Goal: Obtain resource: Download file/media

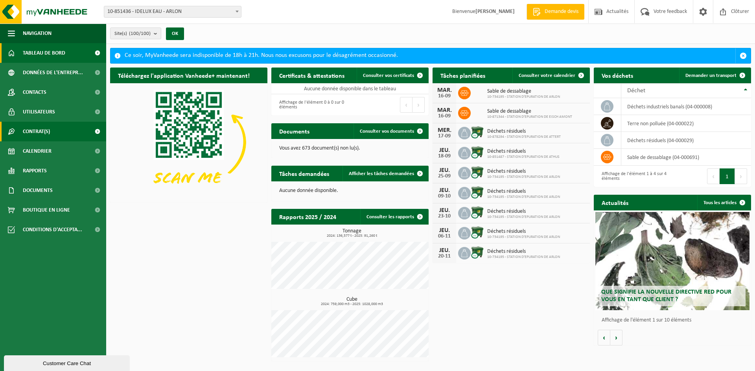
click at [46, 132] on span "Contrat(s)" at bounding box center [36, 132] width 27 height 20
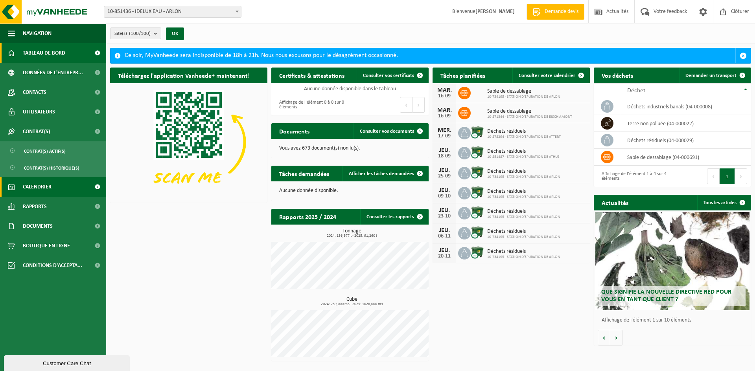
click at [55, 191] on link "Calendrier" at bounding box center [53, 187] width 106 height 20
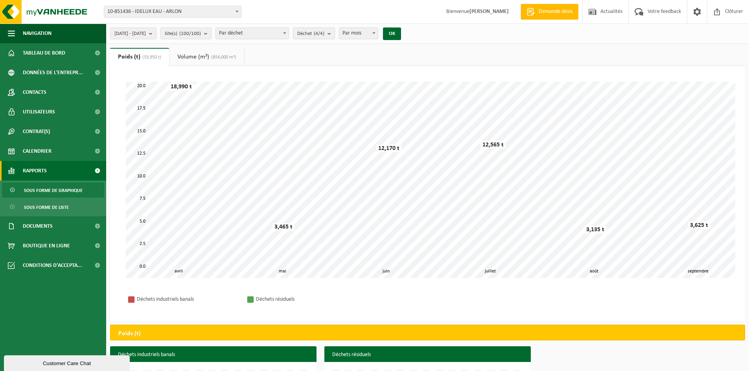
click at [75, 192] on span "Sous forme de graphique" at bounding box center [53, 190] width 59 height 15
click at [56, 208] on span "Sous forme de liste" at bounding box center [46, 207] width 45 height 15
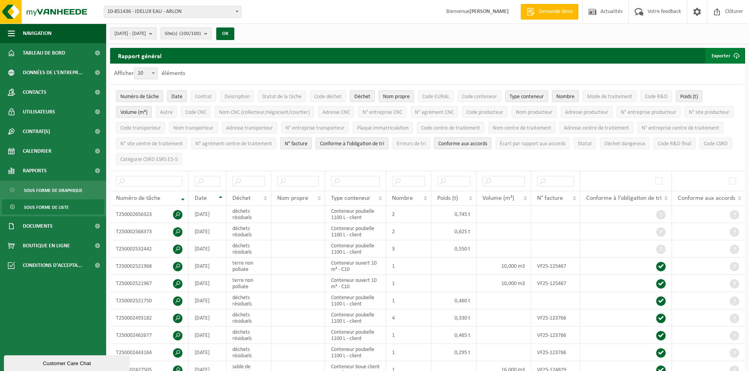
drag, startPoint x: 728, startPoint y: 57, endPoint x: 730, endPoint y: 65, distance: 8.1
click at [729, 58] on button "Exporter" at bounding box center [724, 56] width 39 height 16
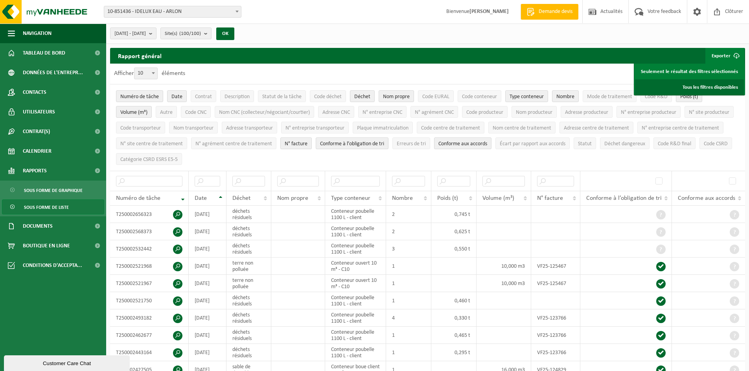
click at [710, 86] on link "Tous les filtres disponibles" at bounding box center [689, 87] width 109 height 16
click at [733, 15] on span "Clôturer" at bounding box center [734, 11] width 22 height 23
